Goal: Information Seeking & Learning: Compare options

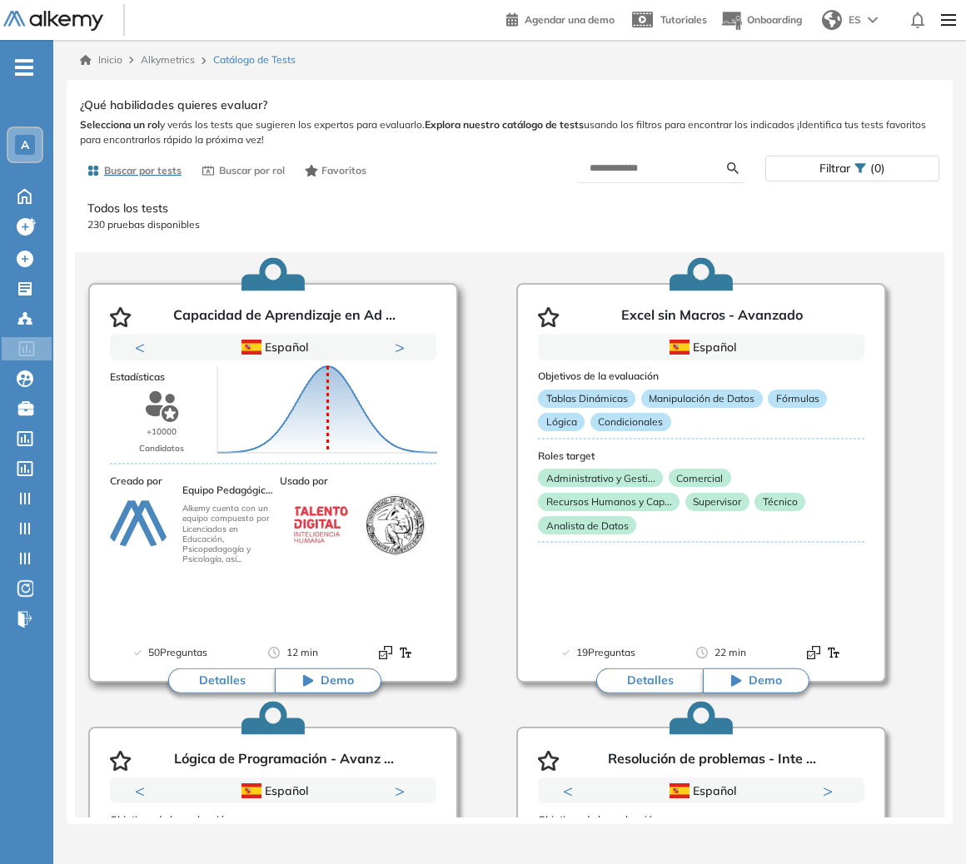
click at [246, 680] on button "Detalles" at bounding box center [221, 681] width 107 height 25
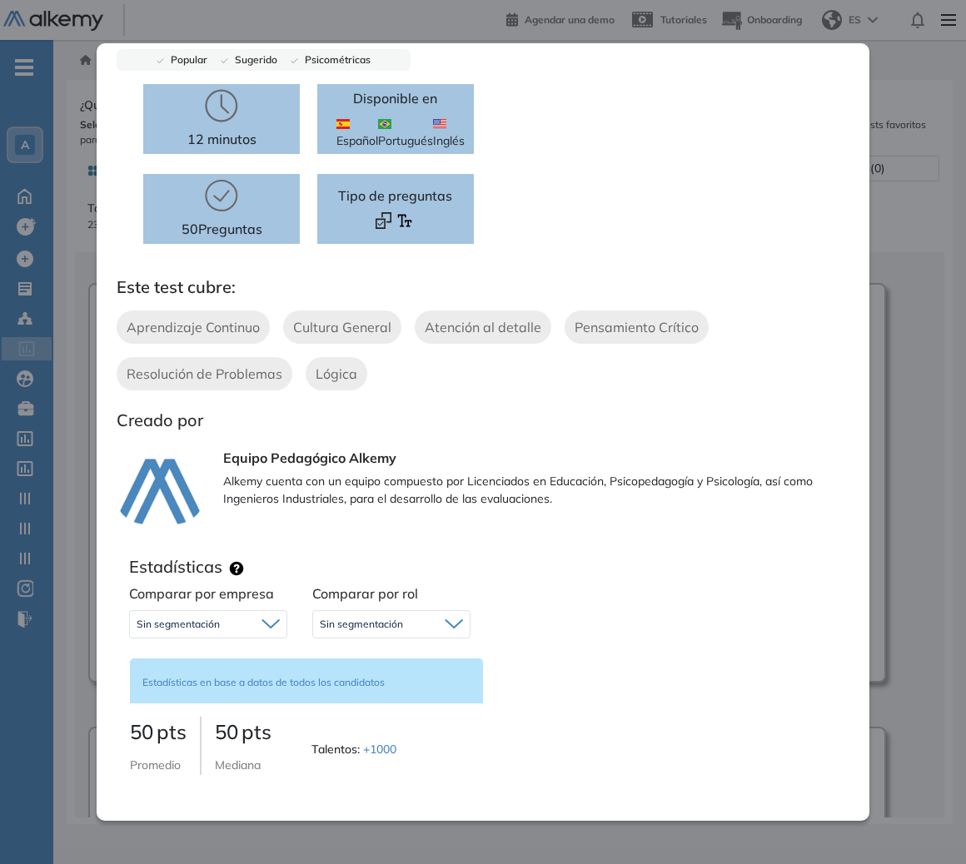
scroll to position [130, 0]
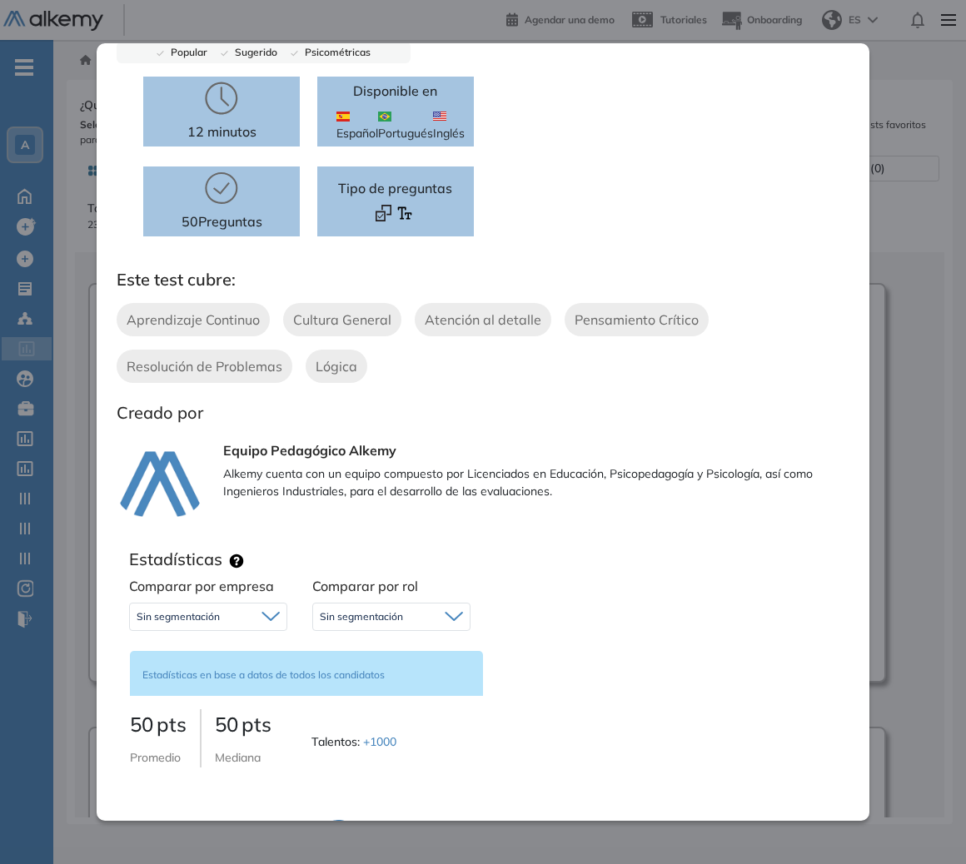
click at [258, 624] on div "Sin segmentación" at bounding box center [208, 617] width 157 height 27
click at [197, 651] on li "Sin segmentación" at bounding box center [175, 652] width 77 height 17
click at [300, 627] on div "Comparar por rol Sin segmentación Sin segmentación Perfiles sin rol definido" at bounding box center [391, 607] width 183 height 62
click at [315, 621] on div "Sin segmentación" at bounding box center [391, 617] width 157 height 27
click at [331, 655] on li "Sin segmentación" at bounding box center [359, 652] width 77 height 17
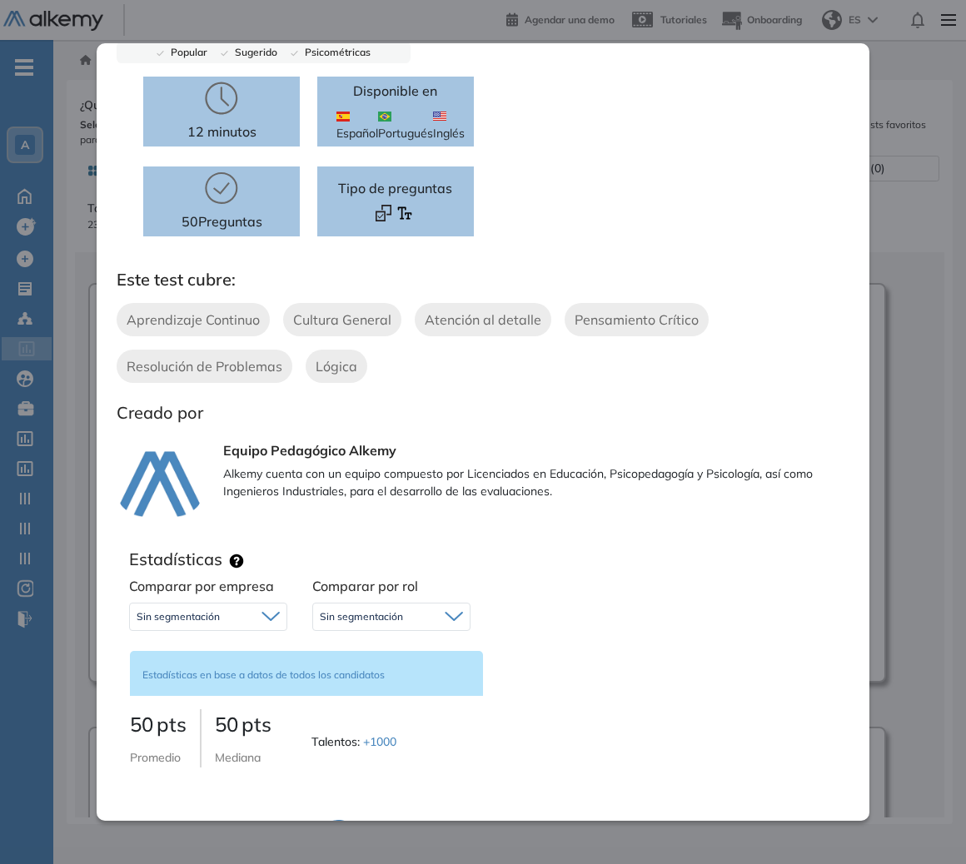
click at [230, 624] on div "Sin segmentación" at bounding box center [208, 617] width 157 height 27
click at [158, 683] on li "Alkemy" at bounding box center [153, 682] width 32 height 17
click at [348, 620] on span "Sin segmentación" at bounding box center [361, 616] width 83 height 13
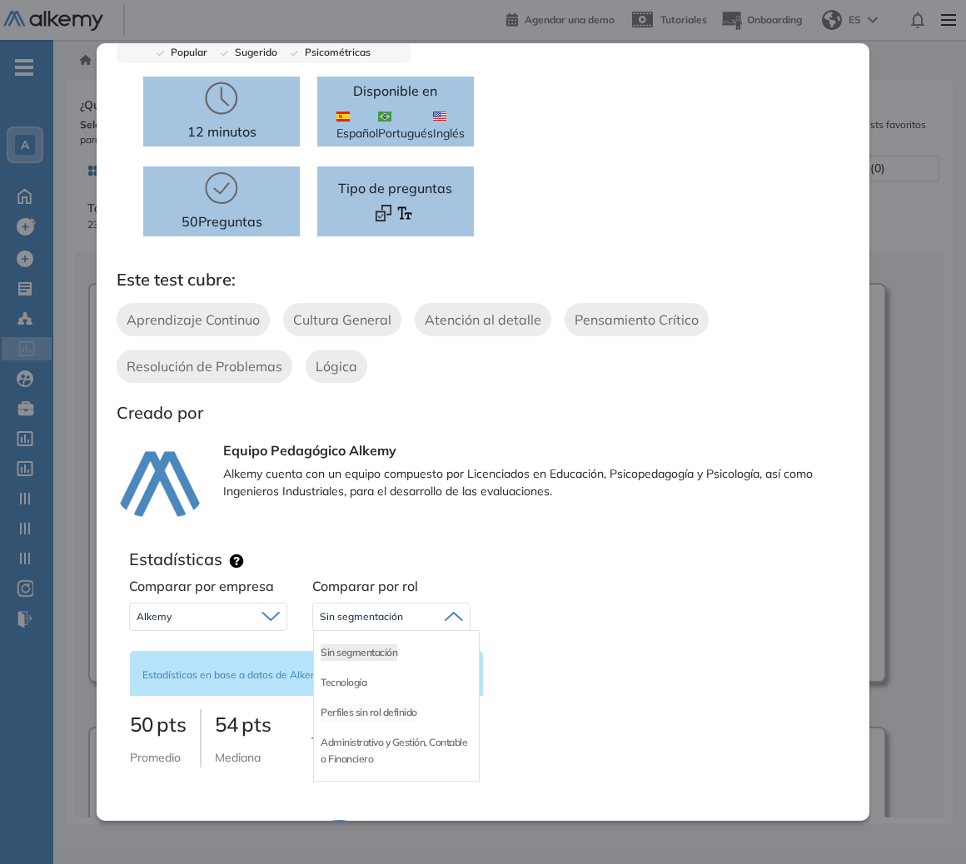
click at [348, 711] on li "Perfiles sin rol definido" at bounding box center [369, 712] width 97 height 17
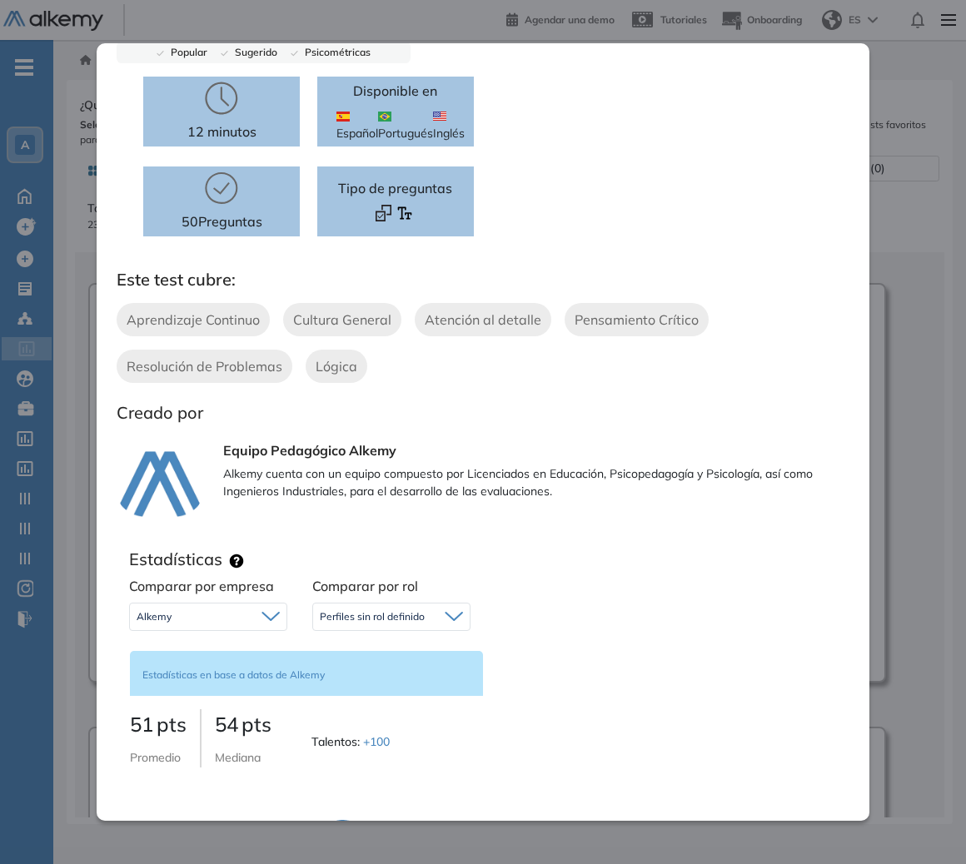
click at [337, 620] on span "Perfiles sin rol definido" at bounding box center [372, 616] width 105 height 13
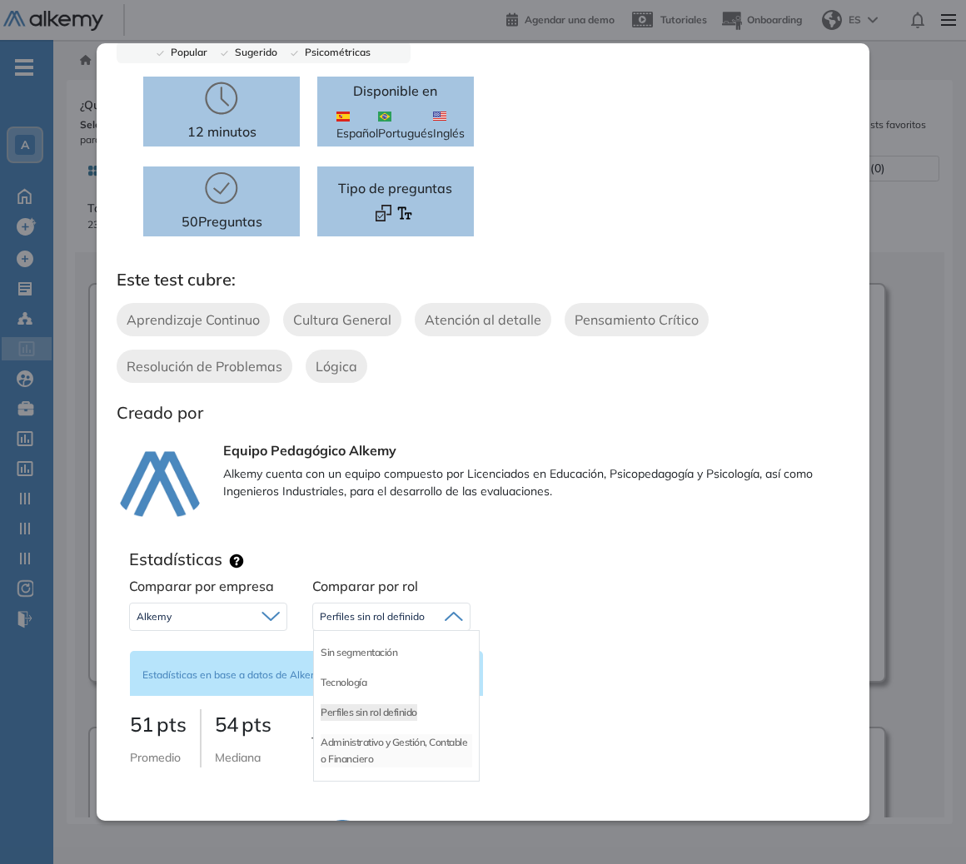
click at [329, 752] on li "Administrativo y Gestión, Contable o Financiero" at bounding box center [397, 750] width 152 height 33
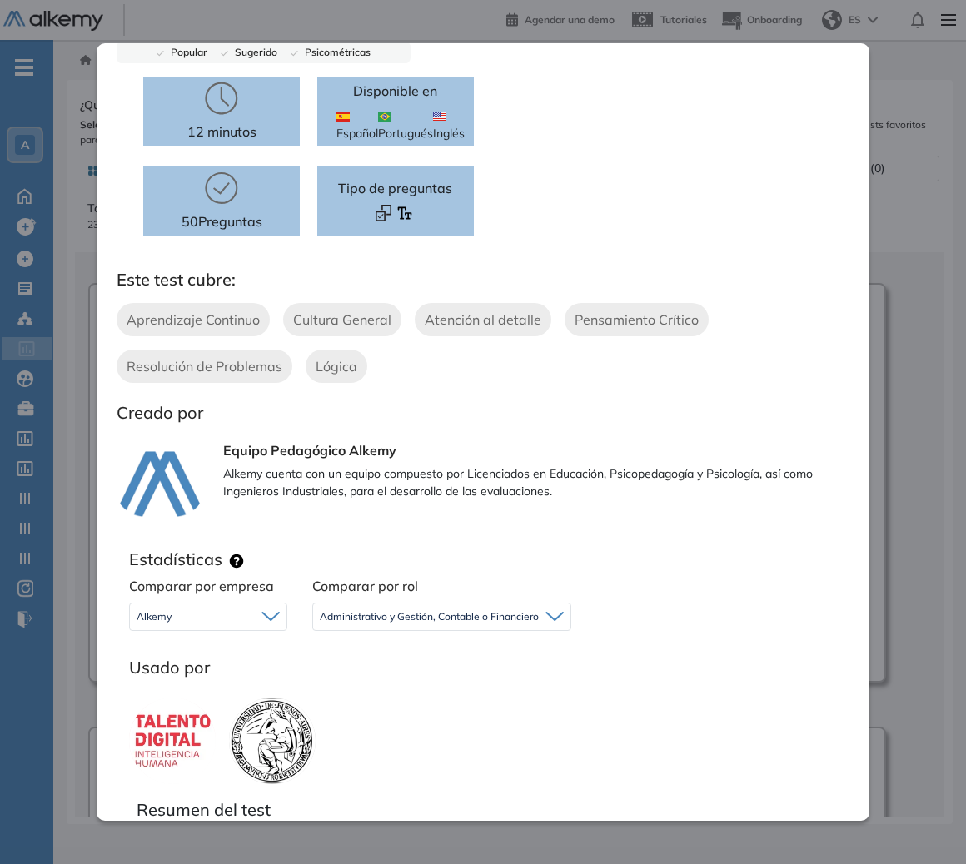
click at [367, 634] on div "Administrativo y Gestión, Contable o Financiero Sin segmentación Tecnología Per…" at bounding box center [441, 617] width 259 height 42
click at [374, 622] on span "Administrativo y Gestión, Contable o Financiero" at bounding box center [429, 616] width 219 height 13
click at [356, 654] on li "Sin segmentación" at bounding box center [359, 652] width 77 height 17
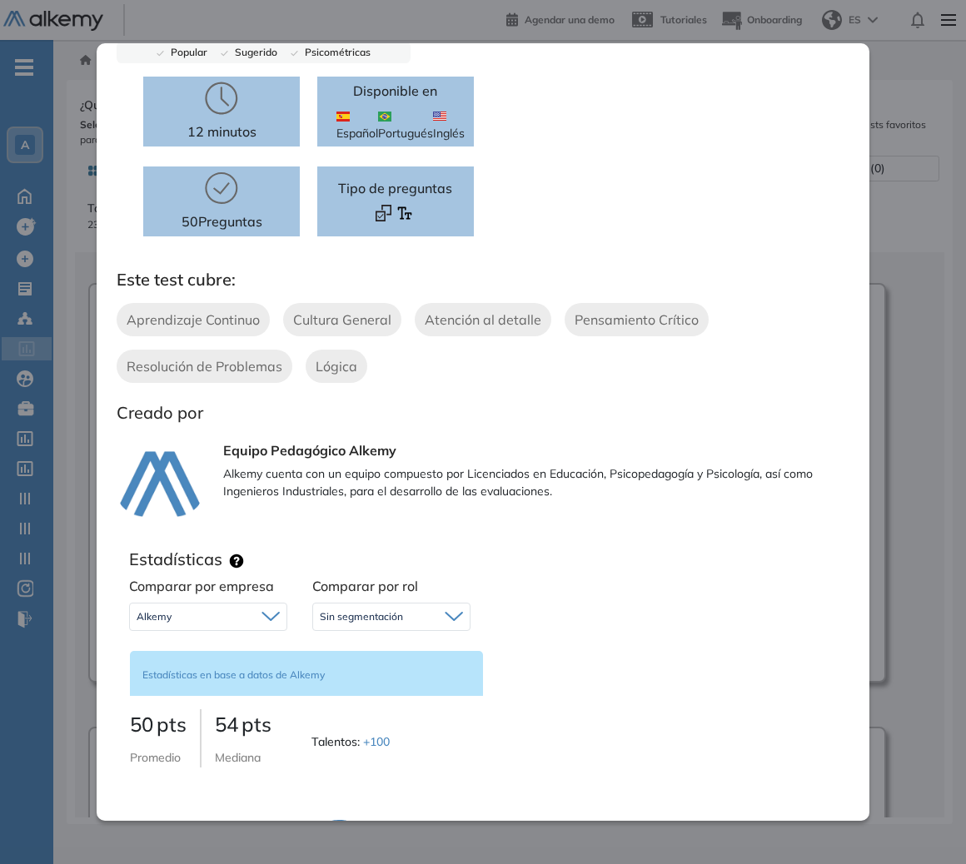
click at [251, 624] on div "Alkemy" at bounding box center [208, 617] width 157 height 27
click at [197, 656] on li "Sin segmentación" at bounding box center [175, 652] width 77 height 17
click at [376, 629] on div "Sin segmentación" at bounding box center [391, 617] width 157 height 27
click at [353, 683] on li "Perfiles sin rol definido" at bounding box center [369, 682] width 97 height 17
click at [423, 621] on div "Perfiles sin rol definido" at bounding box center [391, 617] width 157 height 27
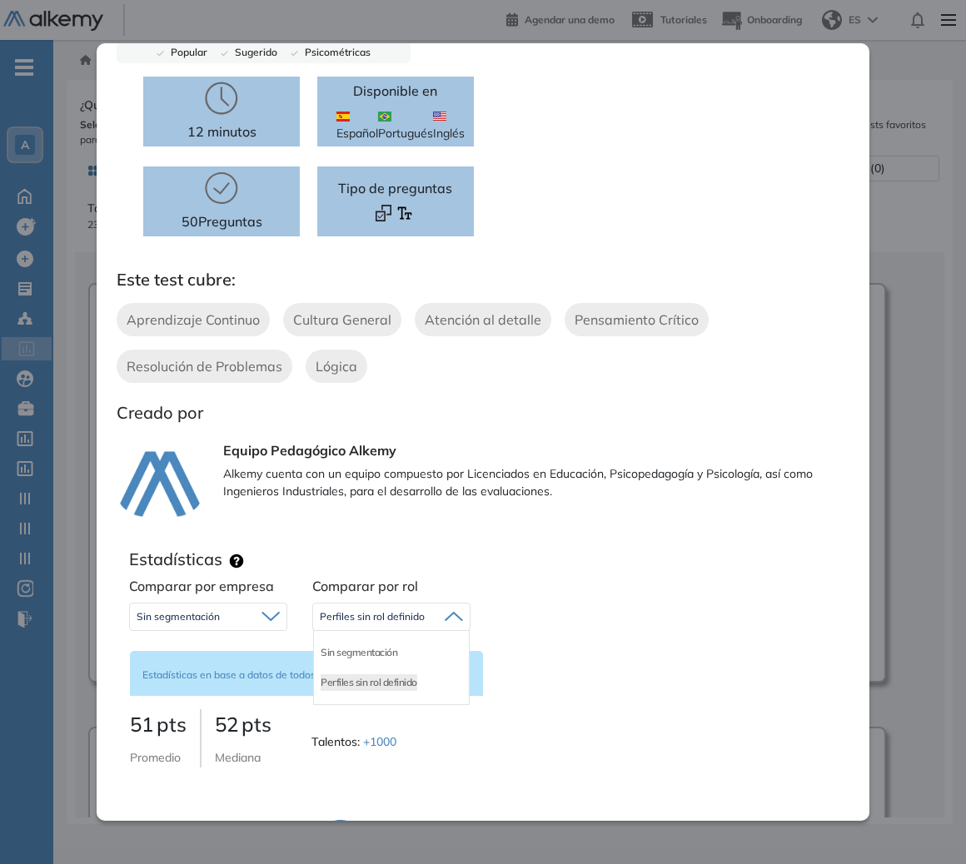
drag, startPoint x: 164, startPoint y: 622, endPoint x: 191, endPoint y: 629, distance: 27.7
click at [164, 622] on span "Sin segmentación" at bounding box center [178, 616] width 83 height 13
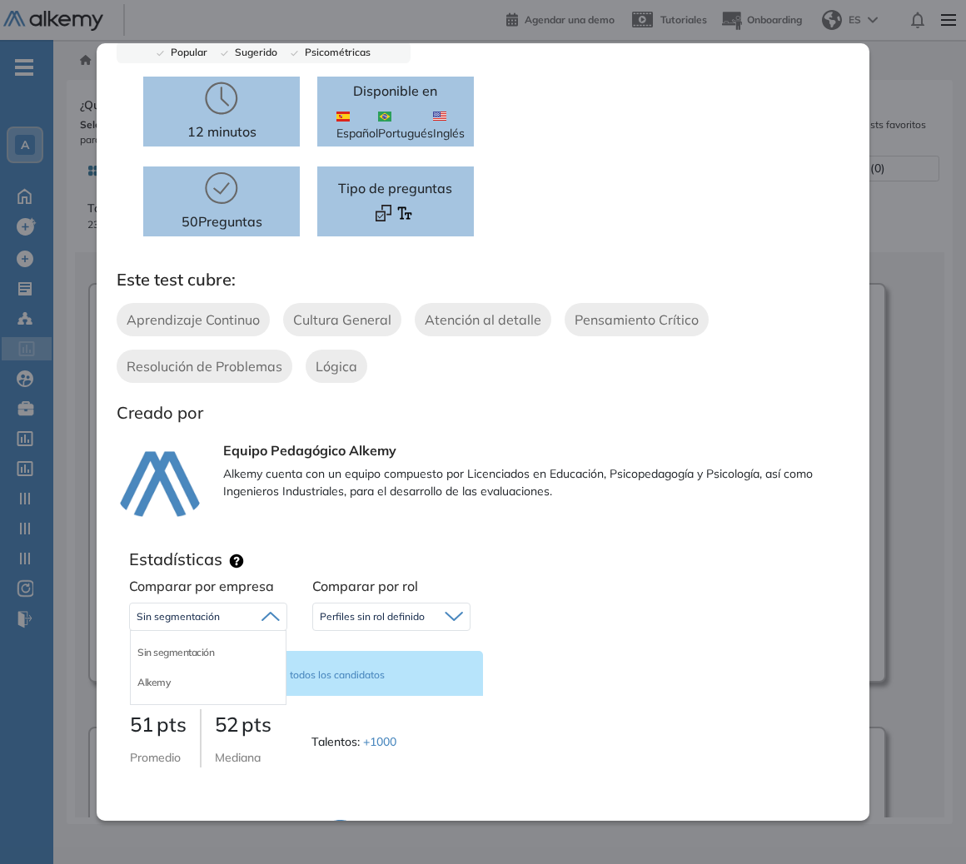
click at [167, 684] on li "Alkemy" at bounding box center [153, 682] width 32 height 17
drag, startPoint x: 416, startPoint y: 606, endPoint x: 417, endPoint y: 619, distance: 12.5
click at [417, 607] on div "Perfiles sin rol definido" at bounding box center [391, 617] width 157 height 27
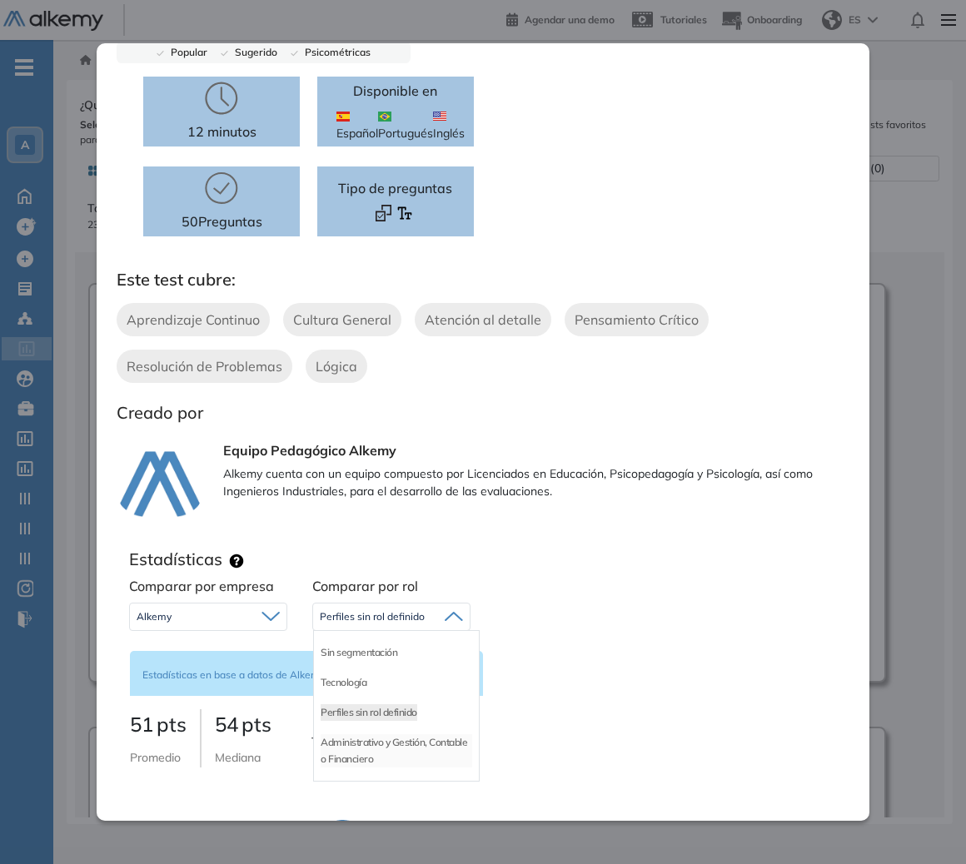
click at [344, 752] on li "Administrativo y Gestión, Contable o Financiero" at bounding box center [397, 750] width 152 height 33
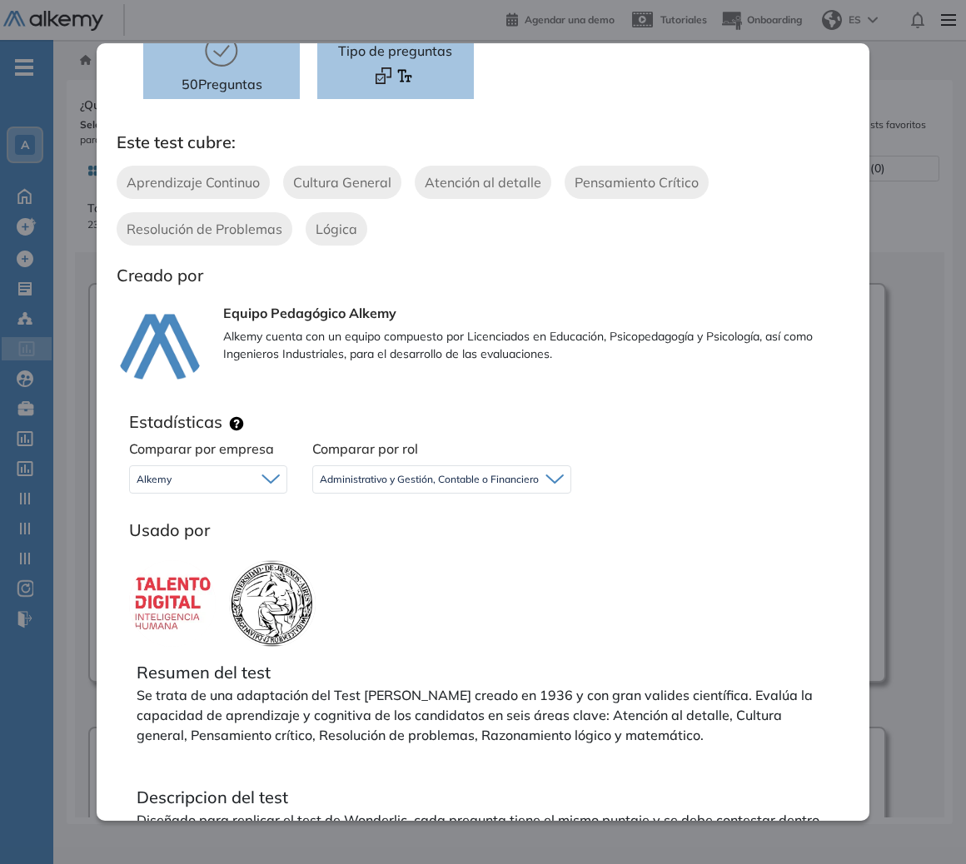
scroll to position [350, 0]
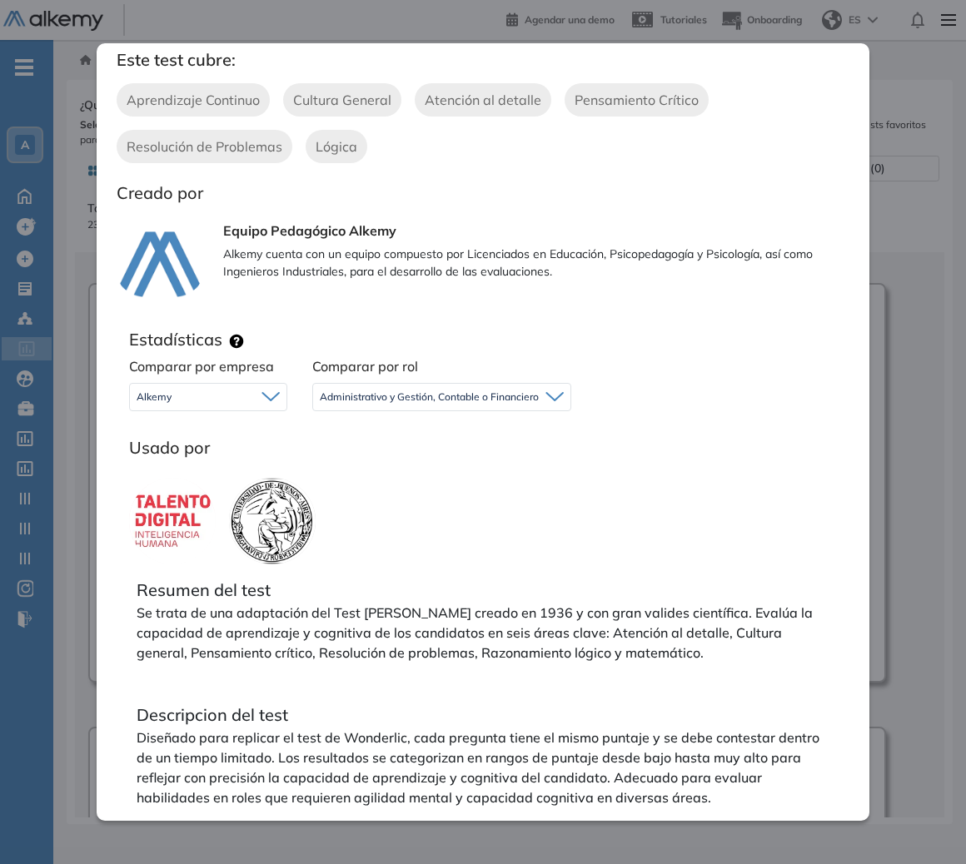
drag, startPoint x: 231, startPoint y: 389, endPoint x: 316, endPoint y: 392, distance: 85.8
click at [266, 391] on div "Alkemy" at bounding box center [208, 397] width 157 height 27
click at [481, 398] on span "Administrativo y Gestión, Contable o Financiero" at bounding box center [429, 397] width 219 height 13
click at [369, 494] on li "Perfiles sin rol definido" at bounding box center [369, 493] width 97 height 17
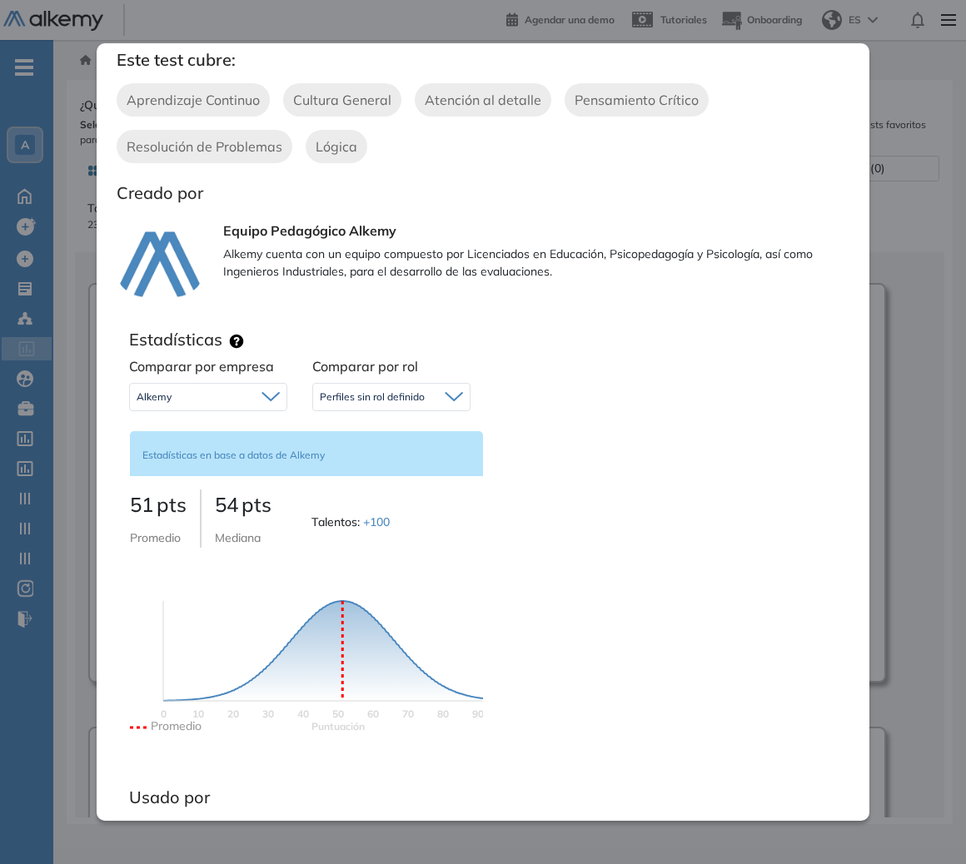
click at [381, 398] on span "Perfiles sin rol definido" at bounding box center [372, 397] width 105 height 13
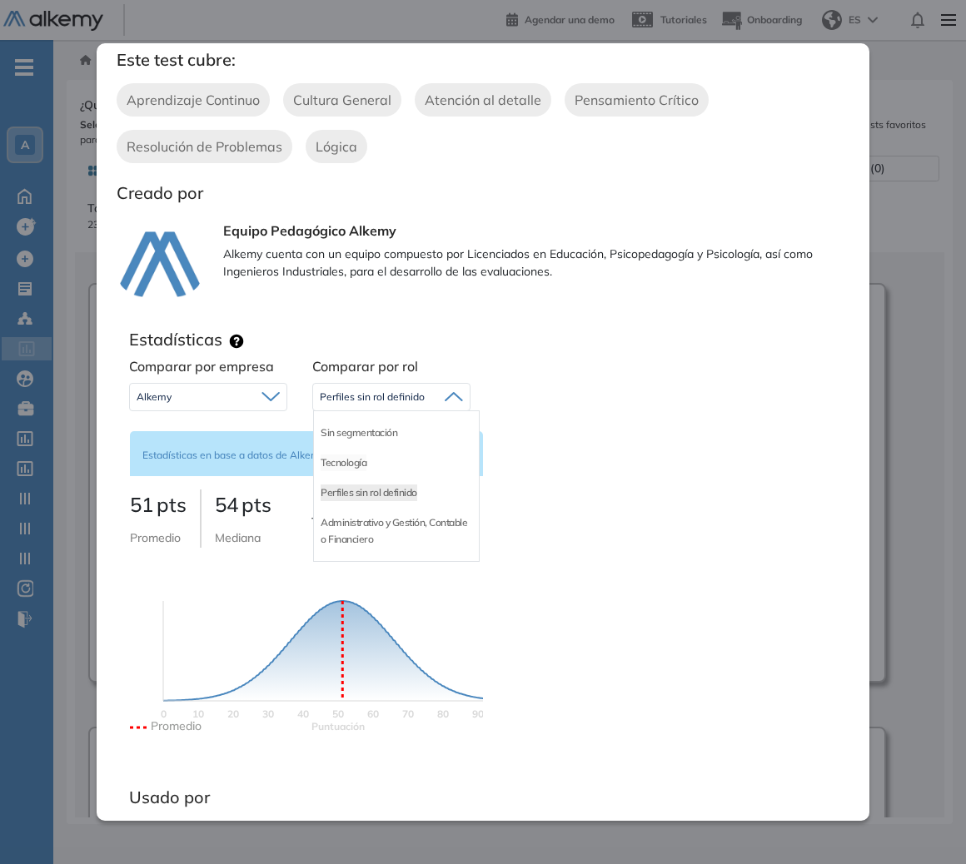
click at [349, 462] on li "Tecnología" at bounding box center [344, 463] width 46 height 17
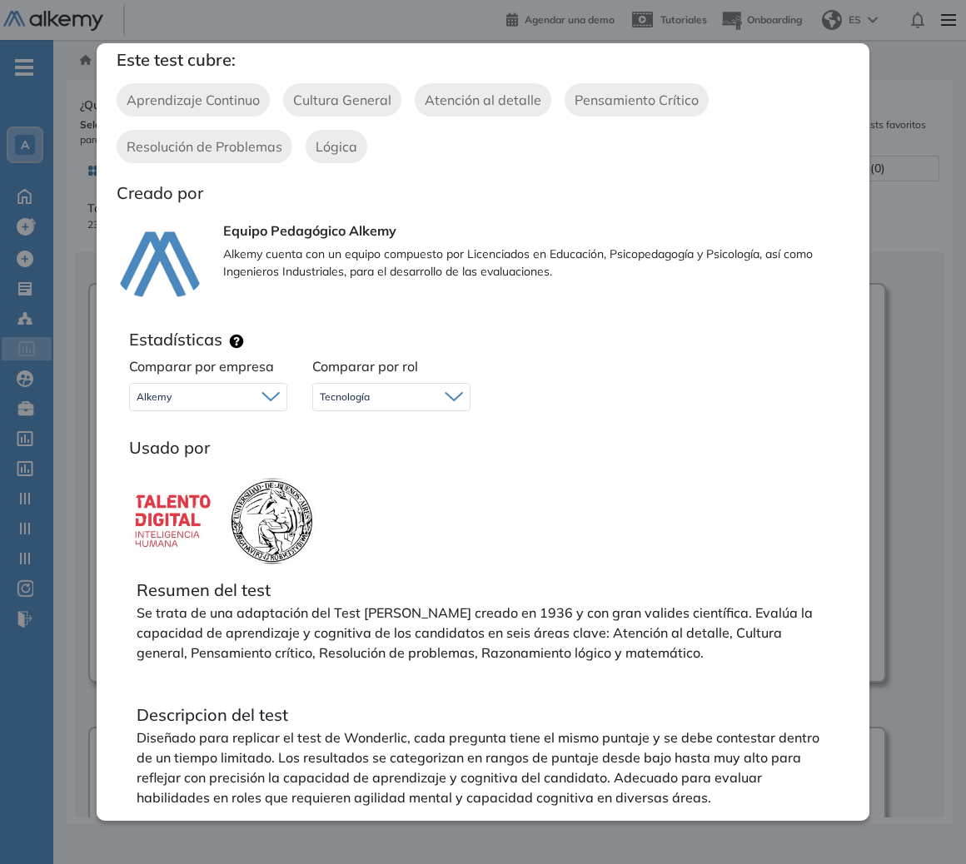
click at [381, 403] on div "Tecnología" at bounding box center [391, 397] width 157 height 27
click at [371, 530] on li "Administrativo y Gestión, Contable o Financiero" at bounding box center [397, 531] width 152 height 33
click at [386, 400] on span "Administrativo y Gestión, Contable o Financiero" at bounding box center [429, 397] width 219 height 13
click at [370, 475] on div "Tecnología" at bounding box center [442, 463] width 256 height 30
click at [371, 491] on li "Perfiles sin rol definido" at bounding box center [369, 493] width 97 height 17
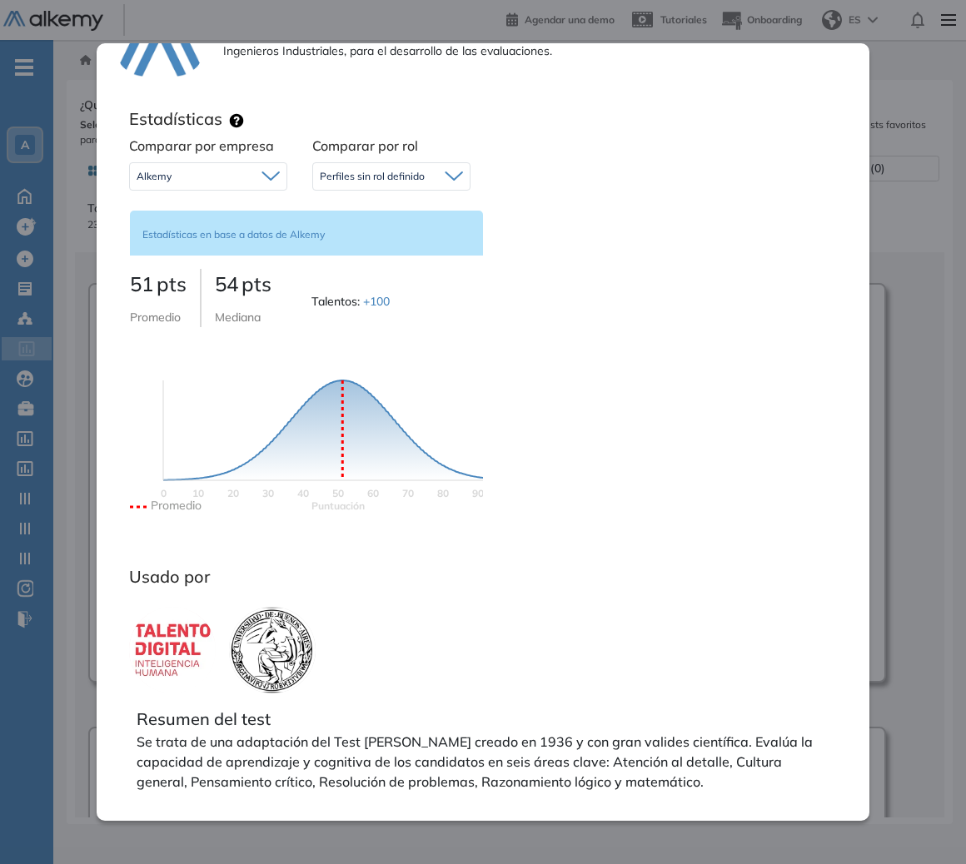
scroll to position [555, 0]
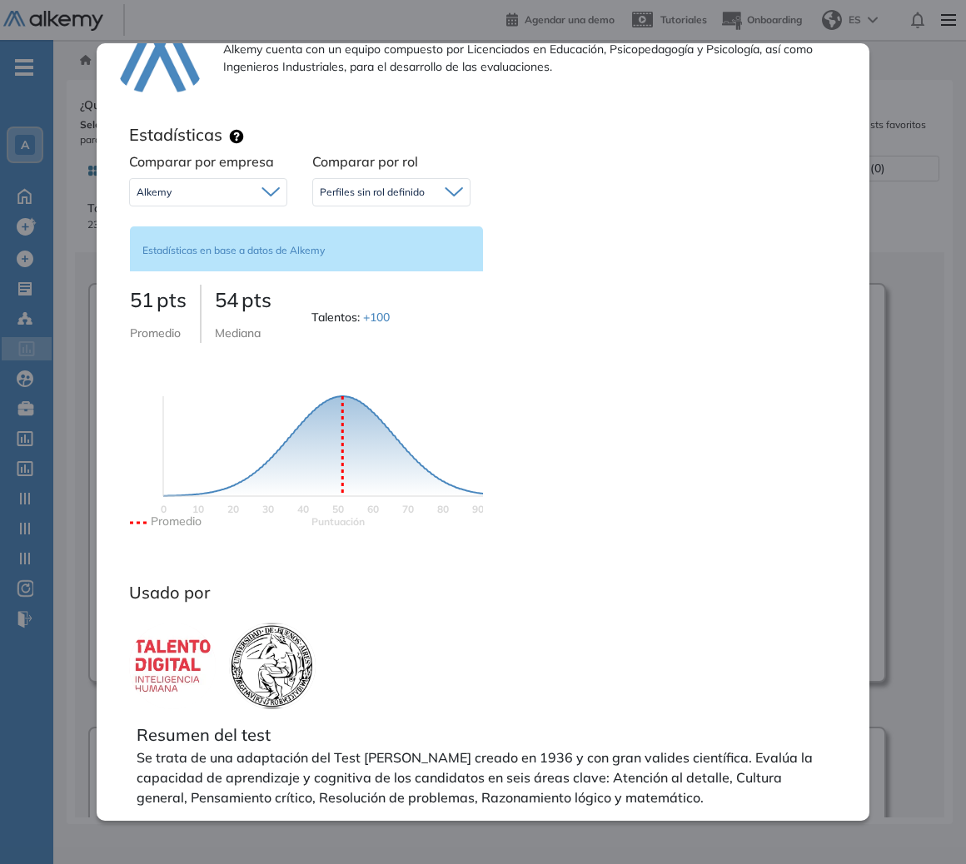
click at [379, 174] on div "Perfiles sin rol definido Sin segmentación Tecnología Perfiles sin rol definido…" at bounding box center [391, 193] width 158 height 42
click at [379, 176] on div "Perfiles sin rol definido Sin segmentación Tecnología Perfiles sin rol definido…" at bounding box center [391, 193] width 158 height 42
click at [378, 192] on span "Perfiles sin rol definido" at bounding box center [372, 192] width 105 height 13
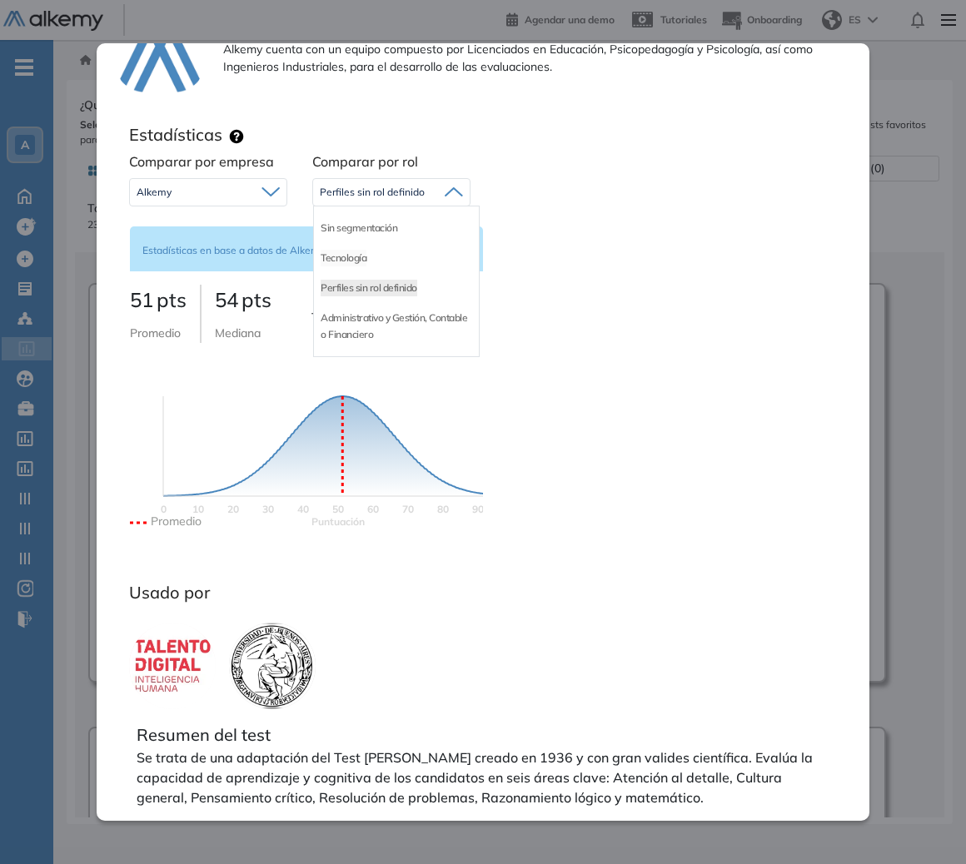
click at [349, 257] on li "Tecnología" at bounding box center [344, 258] width 46 height 17
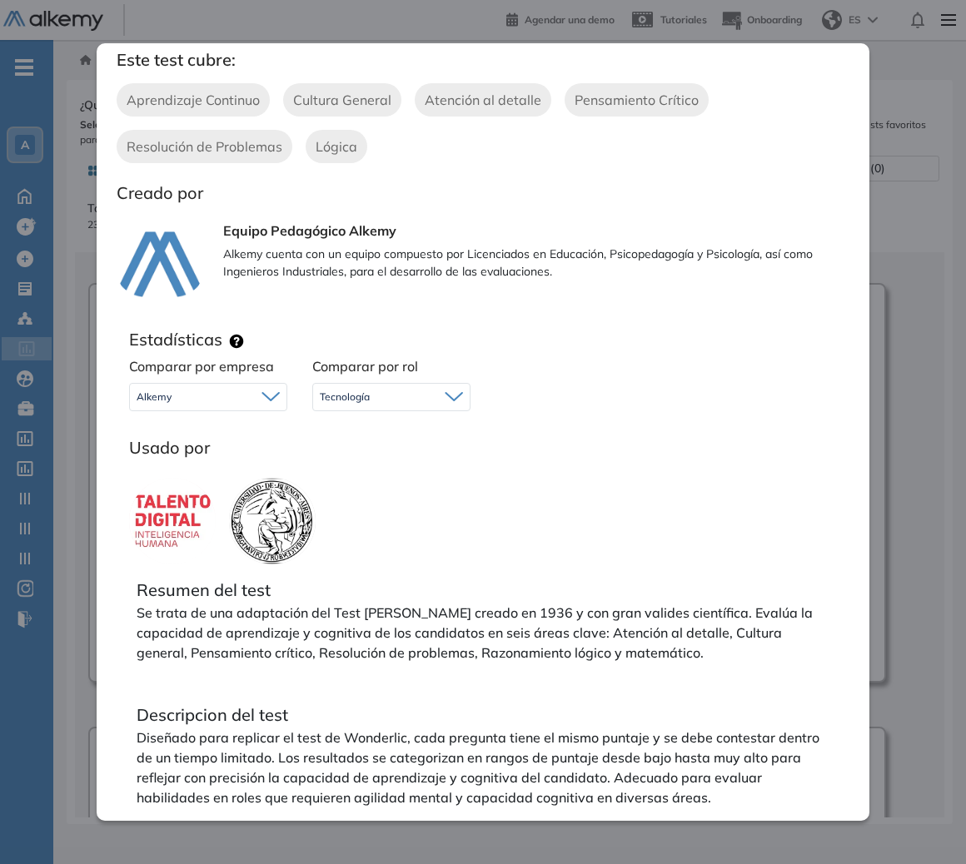
click at [369, 396] on div "Tecnología" at bounding box center [391, 397] width 157 height 27
click at [350, 439] on li "Sin segmentación" at bounding box center [359, 433] width 77 height 17
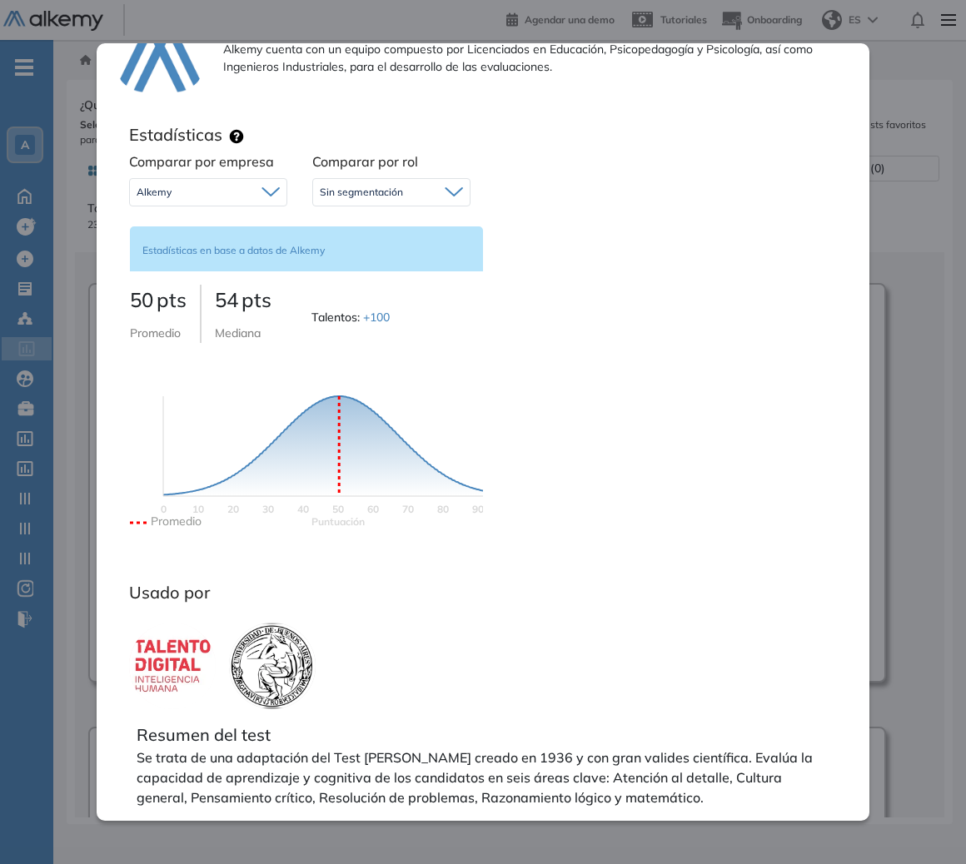
click at [213, 182] on div "Alkemy" at bounding box center [208, 192] width 157 height 27
drag, startPoint x: 193, startPoint y: 226, endPoint x: 226, endPoint y: 221, distance: 33.7
click at [193, 227] on li "Sin segmentación" at bounding box center [175, 228] width 77 height 17
click at [327, 195] on span "Sin segmentación" at bounding box center [361, 192] width 83 height 13
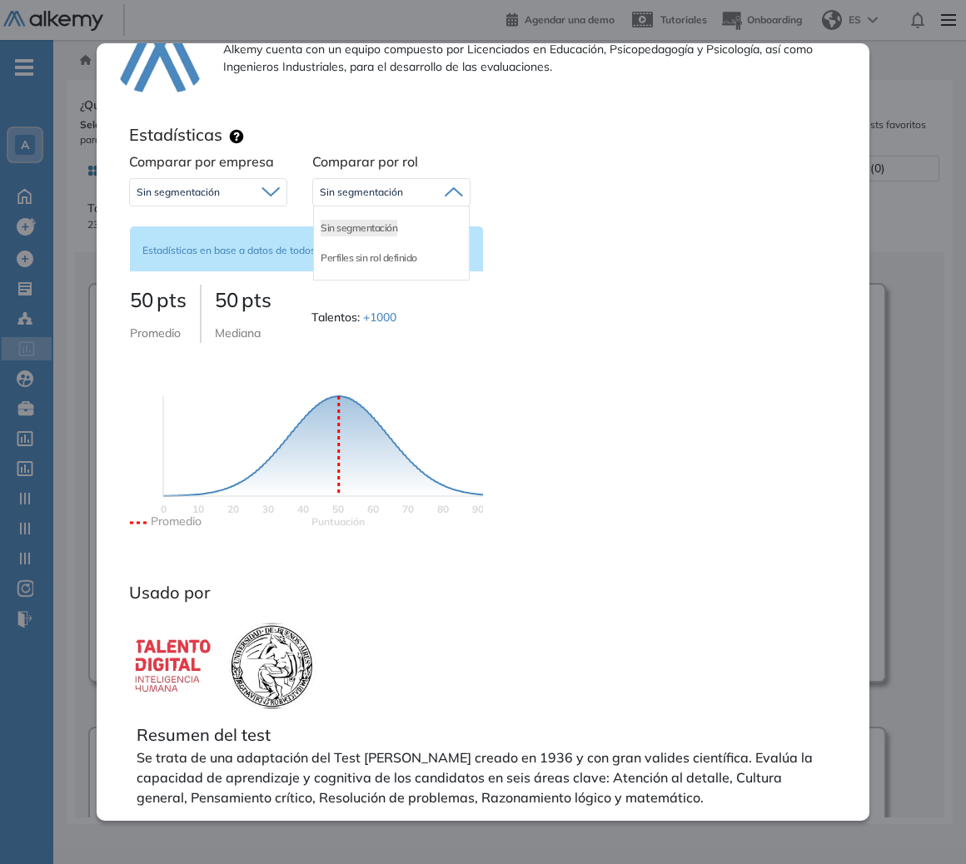
click at [242, 202] on div "Sin segmentación" at bounding box center [208, 192] width 157 height 27
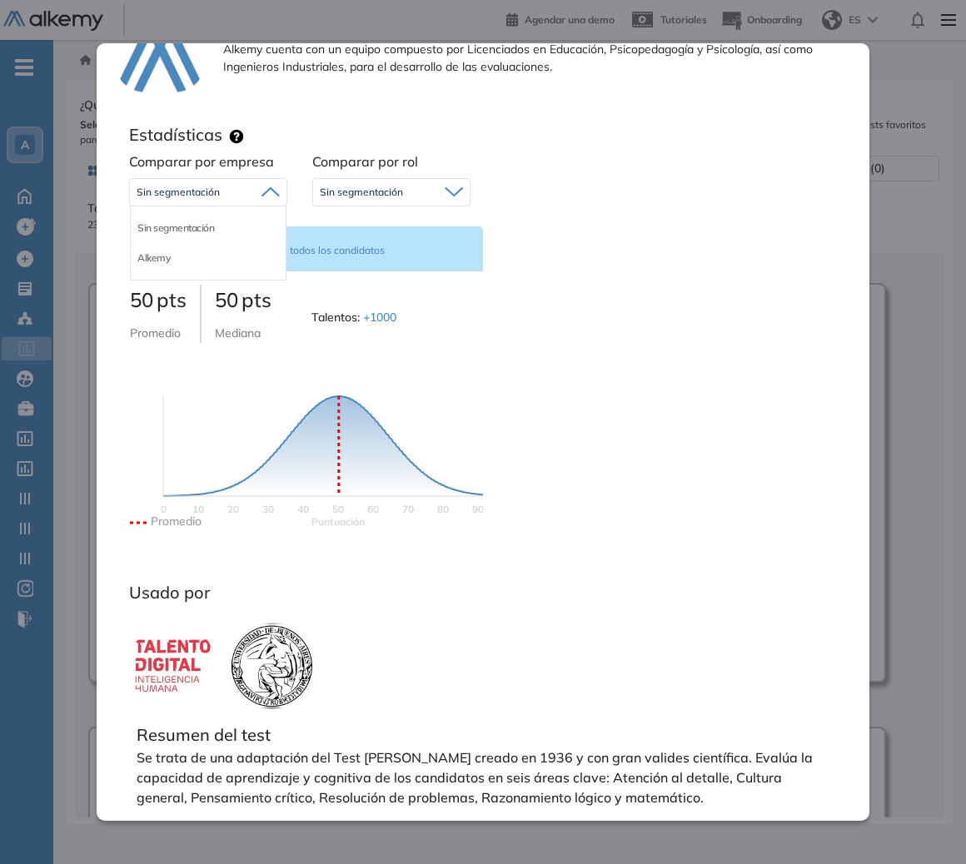
click at [167, 251] on li "Alkemy" at bounding box center [153, 258] width 32 height 17
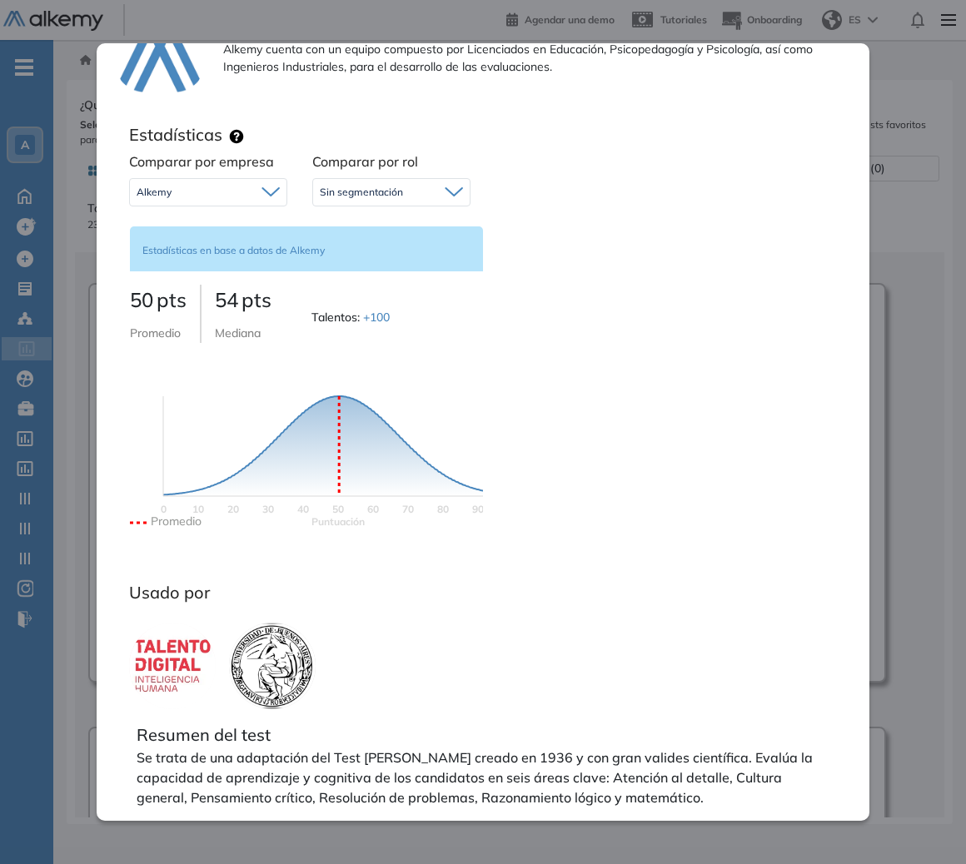
click at [329, 197] on span "Sin segmentación" at bounding box center [361, 192] width 83 height 13
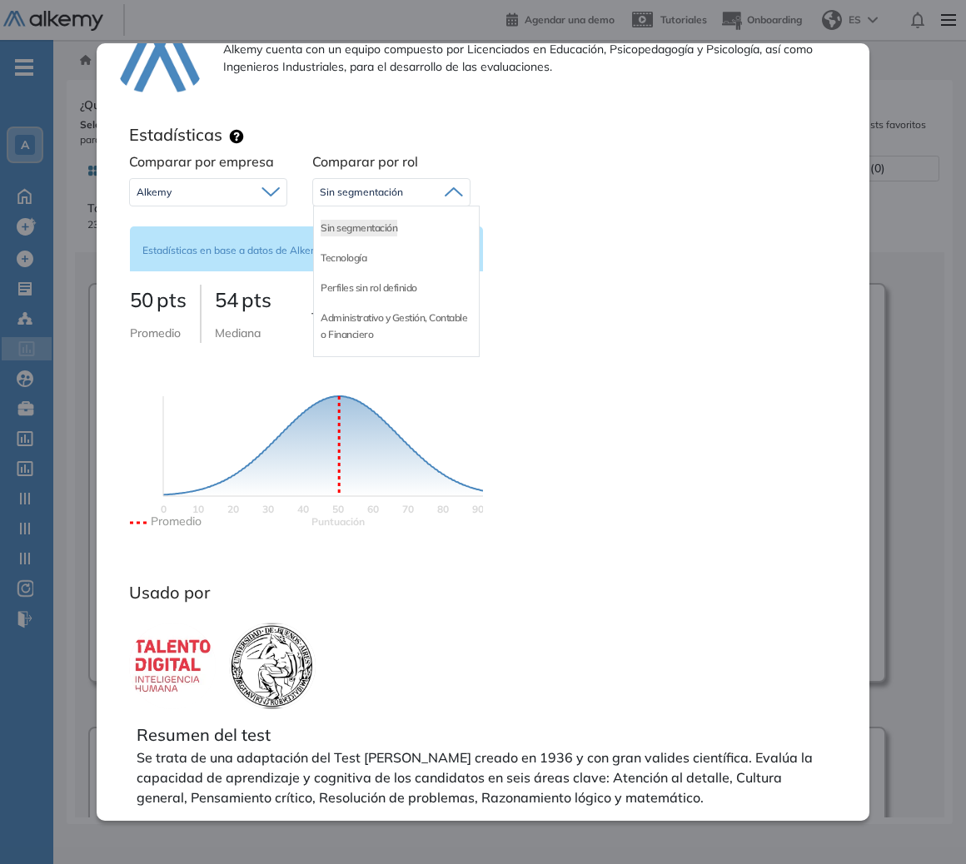
click at [346, 296] on div "Perfiles sin rol definido" at bounding box center [396, 288] width 165 height 30
click at [371, 321] on li "Administrativo y Gestión, Contable o Financiero" at bounding box center [397, 326] width 152 height 33
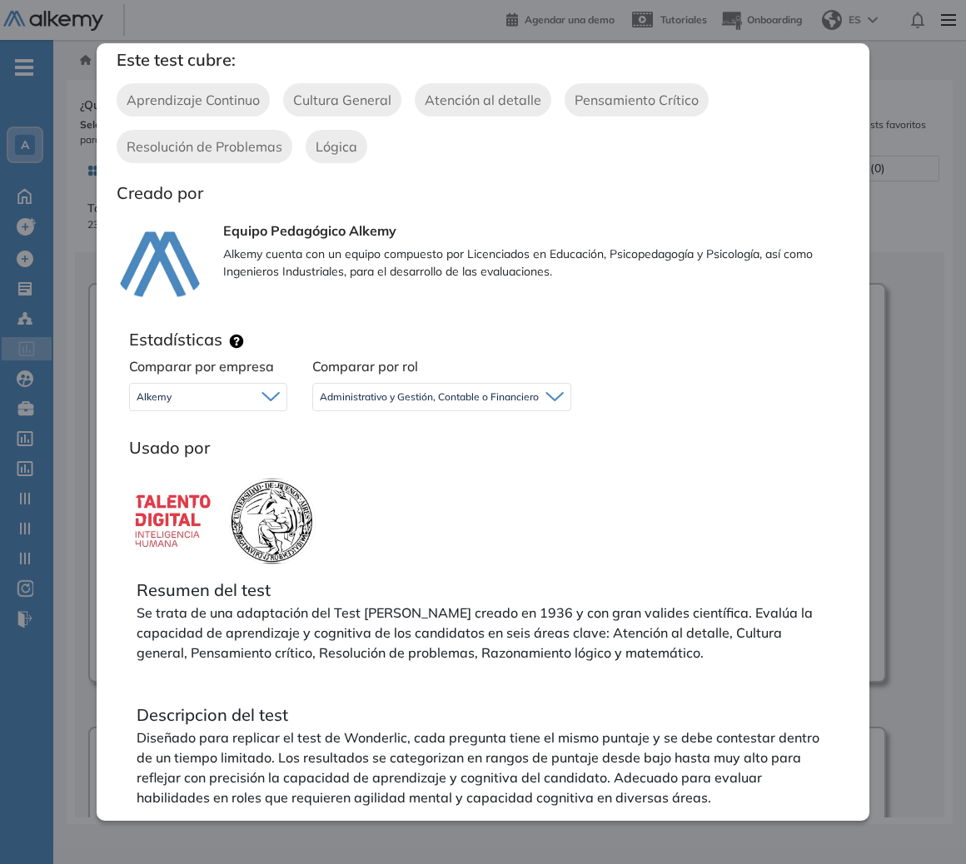
click at [245, 396] on div "Alkemy" at bounding box center [208, 397] width 157 height 27
click at [186, 392] on div "Alkemy" at bounding box center [208, 397] width 157 height 27
click at [188, 397] on div "Alkemy" at bounding box center [208, 397] width 157 height 27
drag, startPoint x: 190, startPoint y: 399, endPoint x: 182, endPoint y: 400, distance: 8.4
click at [191, 399] on div "Alkemy" at bounding box center [208, 397] width 157 height 27
